Goal: Task Accomplishment & Management: Complete application form

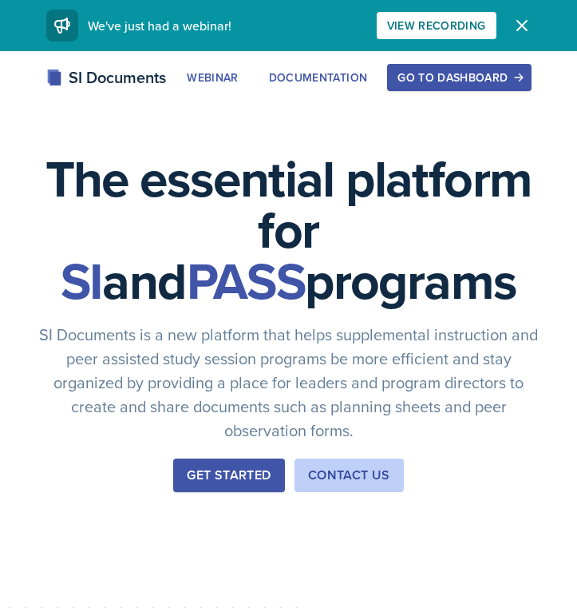
click at [451, 87] on button "Go to Dashboard" at bounding box center [459, 77] width 144 height 27
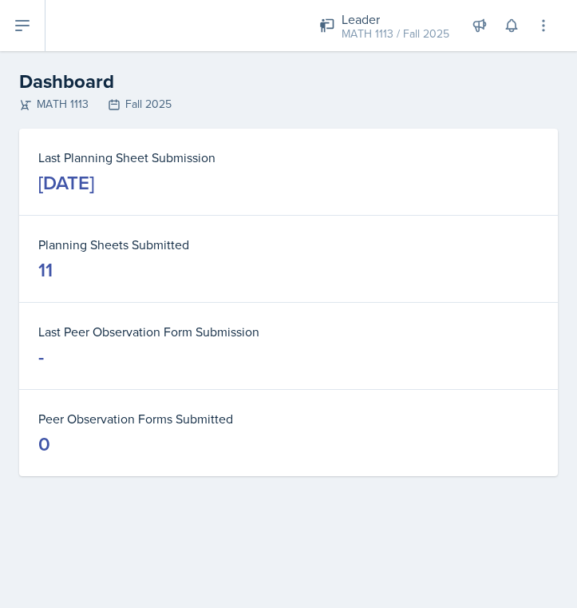
click at [30, 30] on icon at bounding box center [22, 25] width 19 height 19
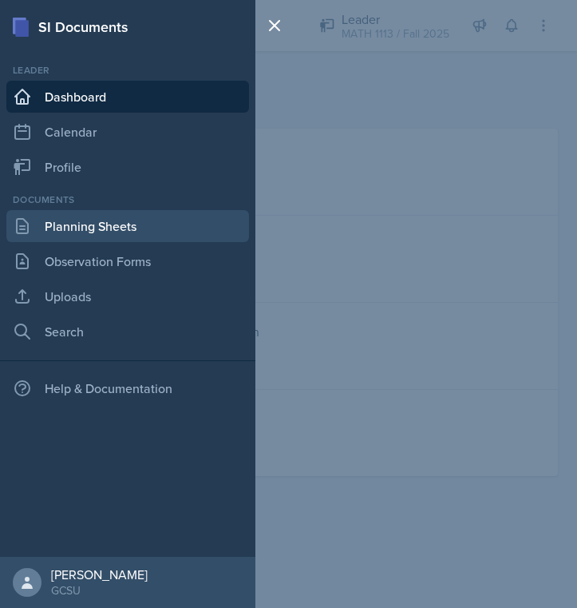
click at [83, 224] on link "Planning Sheets" at bounding box center [127, 226] width 243 height 32
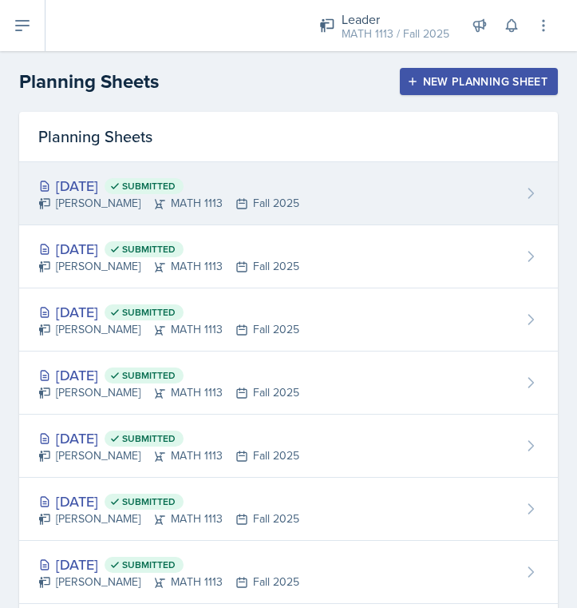
click at [173, 202] on div "[PERSON_NAME] MATH 1113 Fall 2025" at bounding box center [168, 203] width 261 height 17
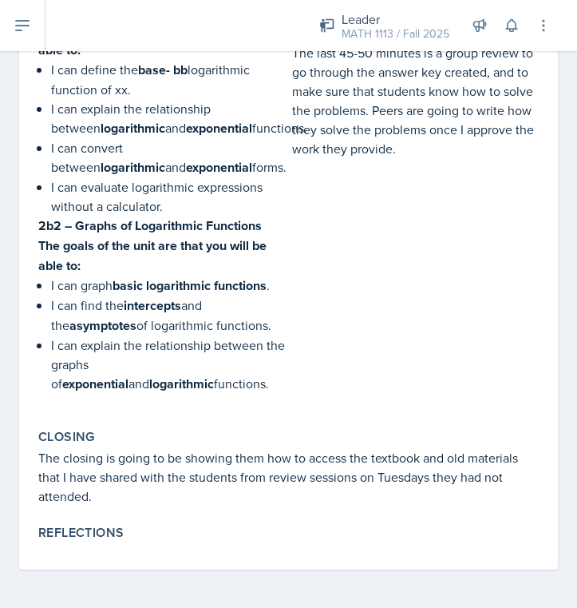
scroll to position [955, 0]
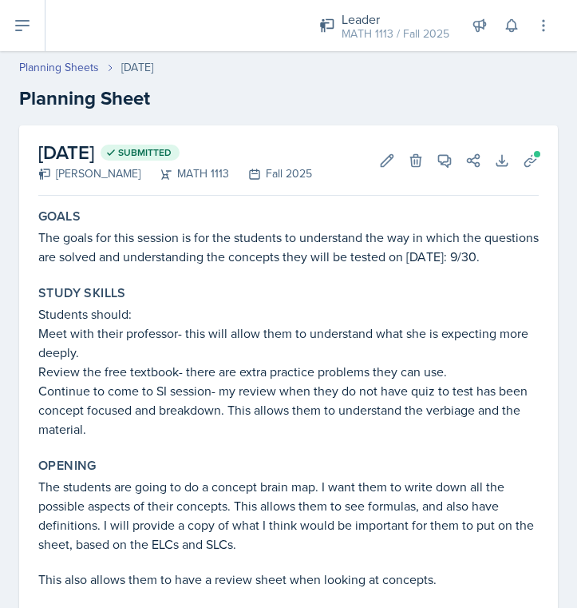
scroll to position [0, 0]
click at [391, 168] on icon at bounding box center [387, 161] width 16 height 16
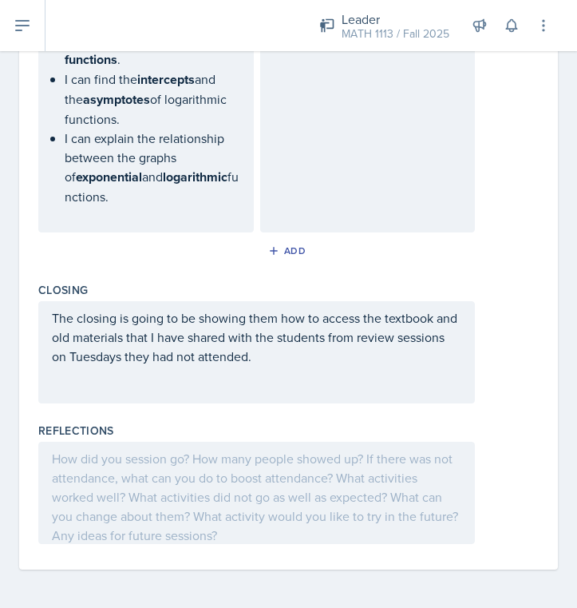
click at [130, 507] on div at bounding box center [256, 493] width 437 height 102
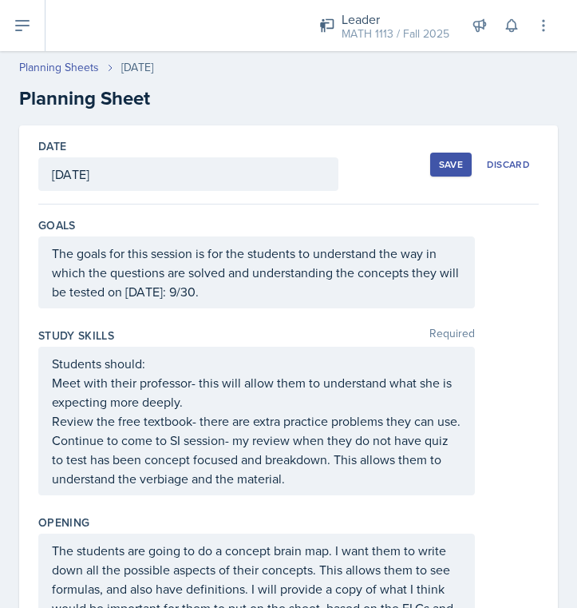
click at [455, 174] on button "Save" at bounding box center [451, 165] width 42 height 24
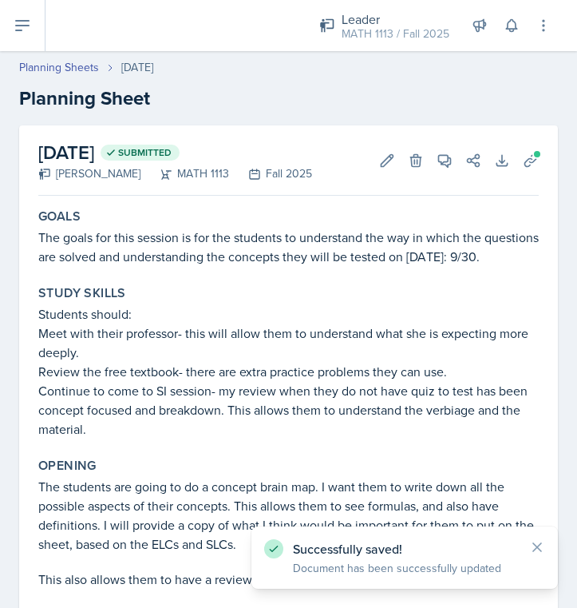
click at [69, 53] on header "Planning Sheets [DATE] Planning Sheet" at bounding box center [288, 85] width 577 height 85
click at [69, 59] on link "Planning Sheets" at bounding box center [59, 67] width 80 height 17
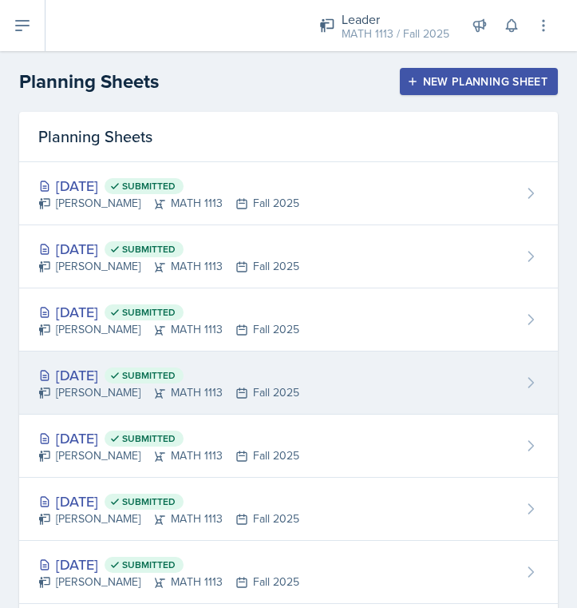
scroll to position [4, 0]
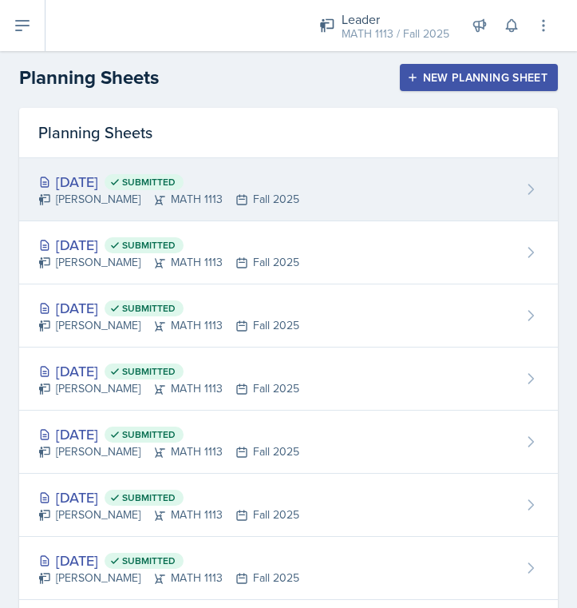
click at [117, 195] on div "[PERSON_NAME] MATH 1113 Fall 2025" at bounding box center [168, 199] width 261 height 17
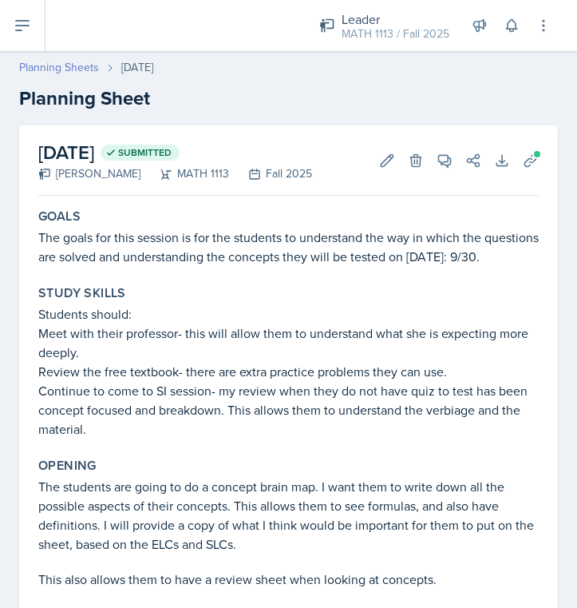
click at [43, 58] on header "Planning Sheets [DATE] Planning Sheet" at bounding box center [288, 85] width 577 height 85
click at [43, 70] on link "Planning Sheets" at bounding box center [59, 67] width 80 height 17
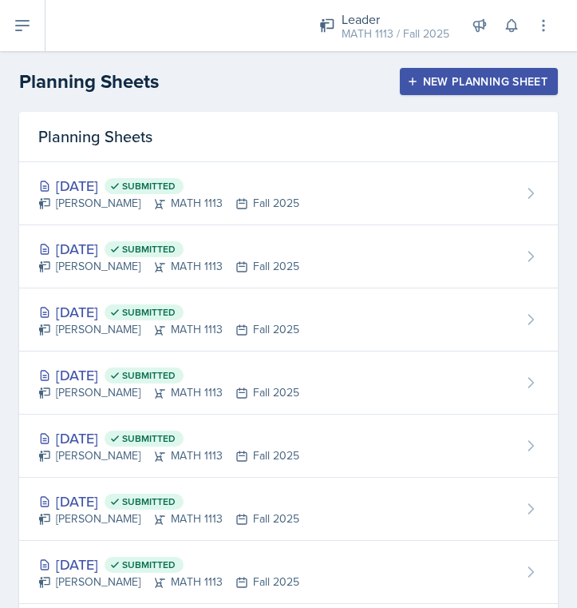
click at [18, 34] on icon at bounding box center [22, 25] width 19 height 19
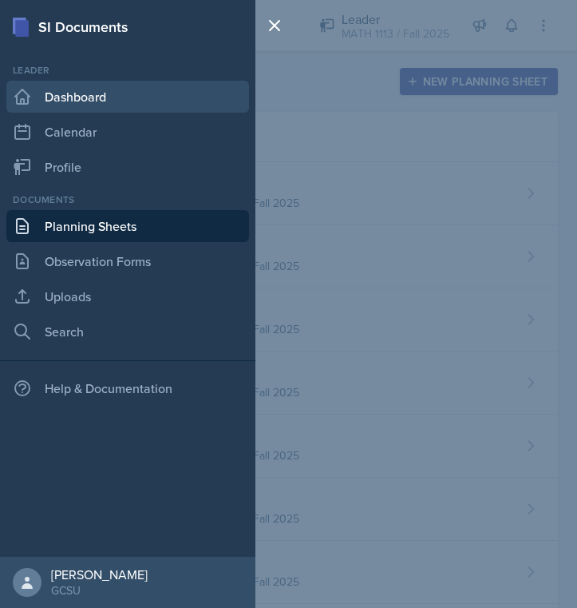
click at [43, 91] on link "Dashboard" at bounding box center [127, 97] width 243 height 32
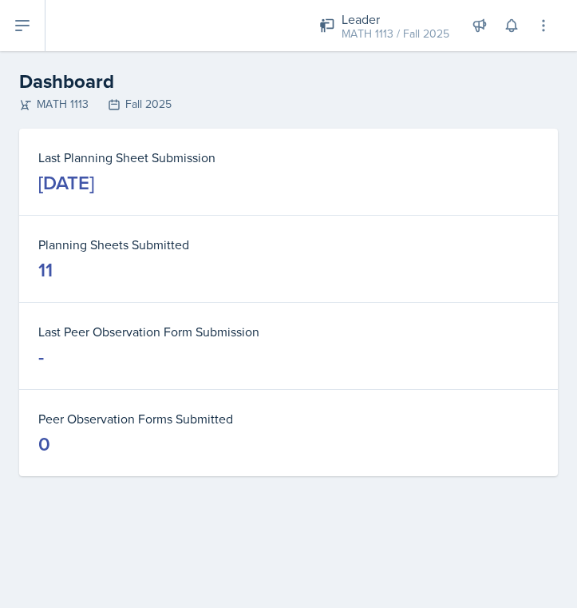
click at [31, 34] on button at bounding box center [23, 25] width 46 height 51
